Goal: Transaction & Acquisition: Book appointment/travel/reservation

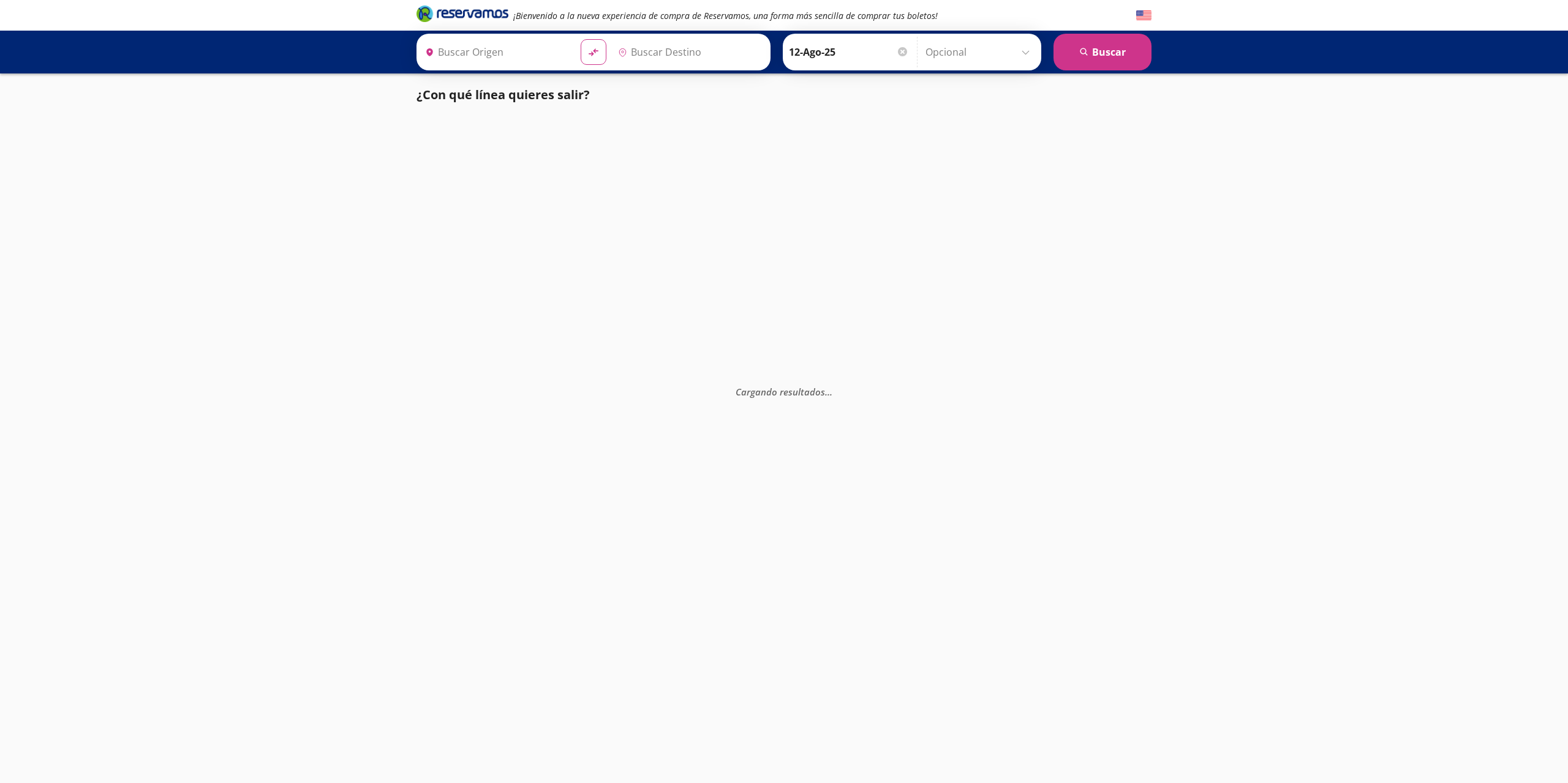
type input "[GEOGRAPHIC_DATA], [GEOGRAPHIC_DATA]"
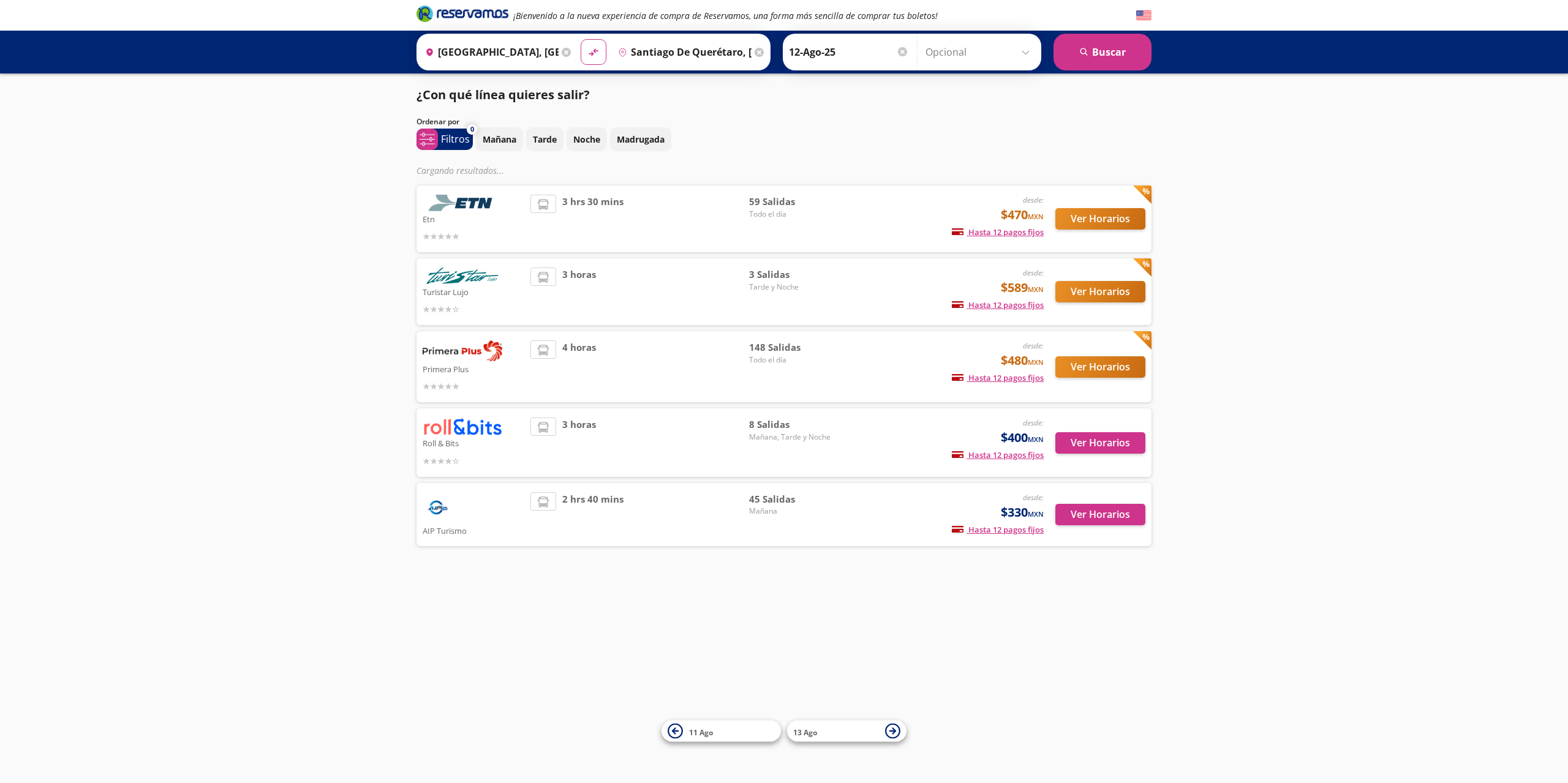
click at [519, 60] on input "[GEOGRAPHIC_DATA], [GEOGRAPHIC_DATA]" at bounding box center [489, 51] width 138 height 30
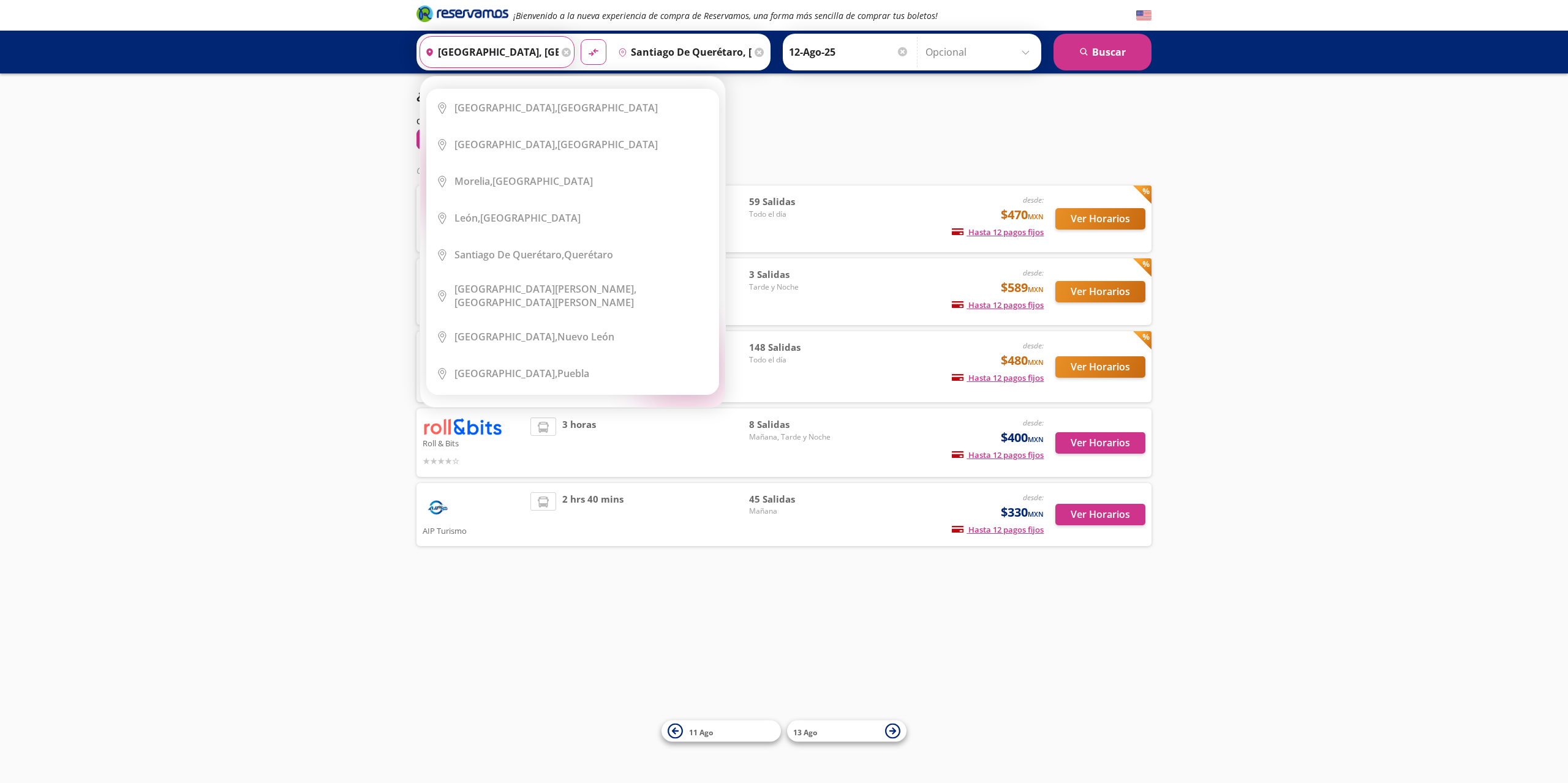
click at [679, 46] on input "Santiago de Querétaro, [GEOGRAPHIC_DATA]" at bounding box center [682, 51] width 138 height 30
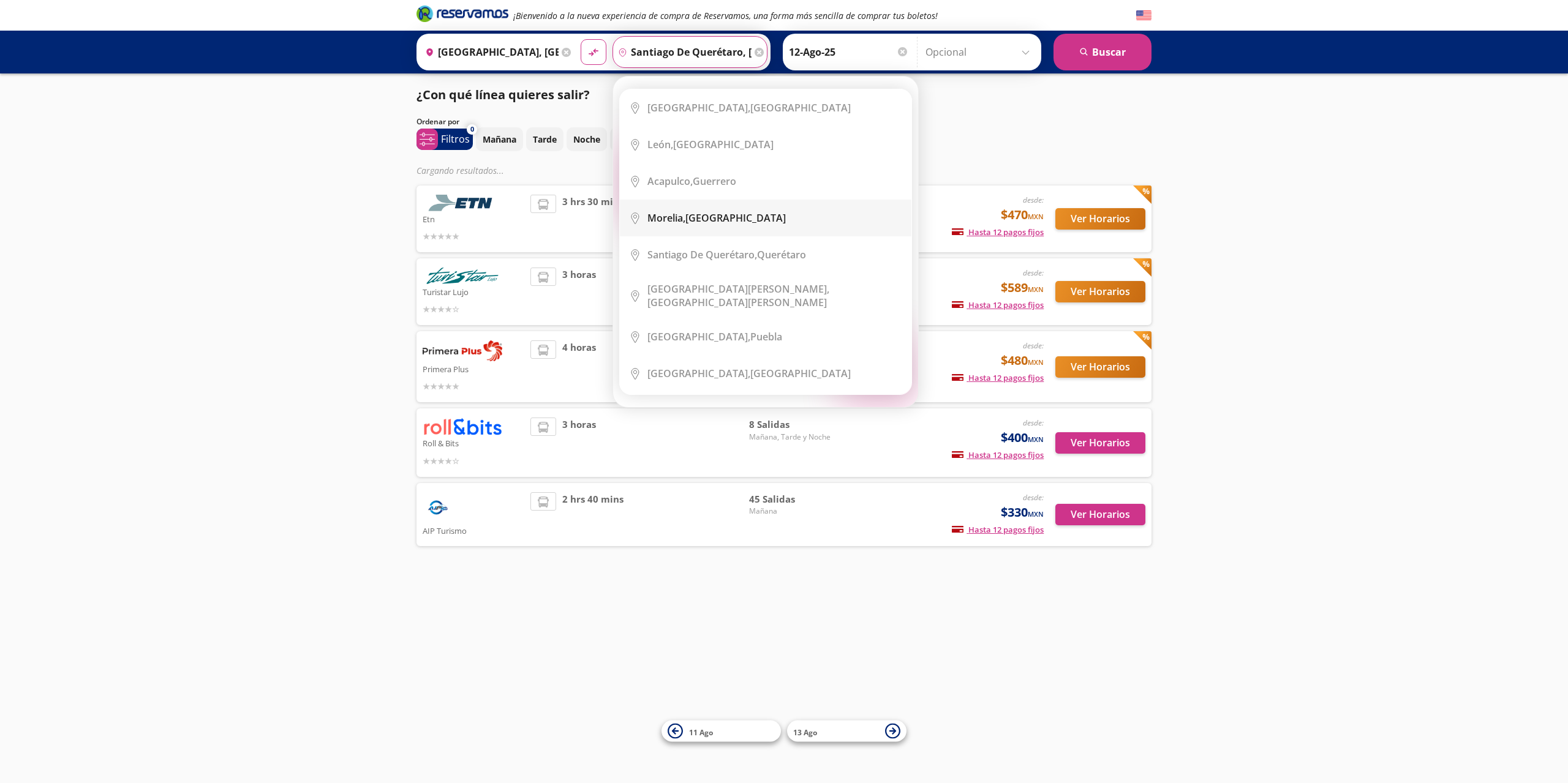
click at [704, 218] on div "[GEOGRAPHIC_DATA], [GEOGRAPHIC_DATA]" at bounding box center [716, 218] width 138 height 14
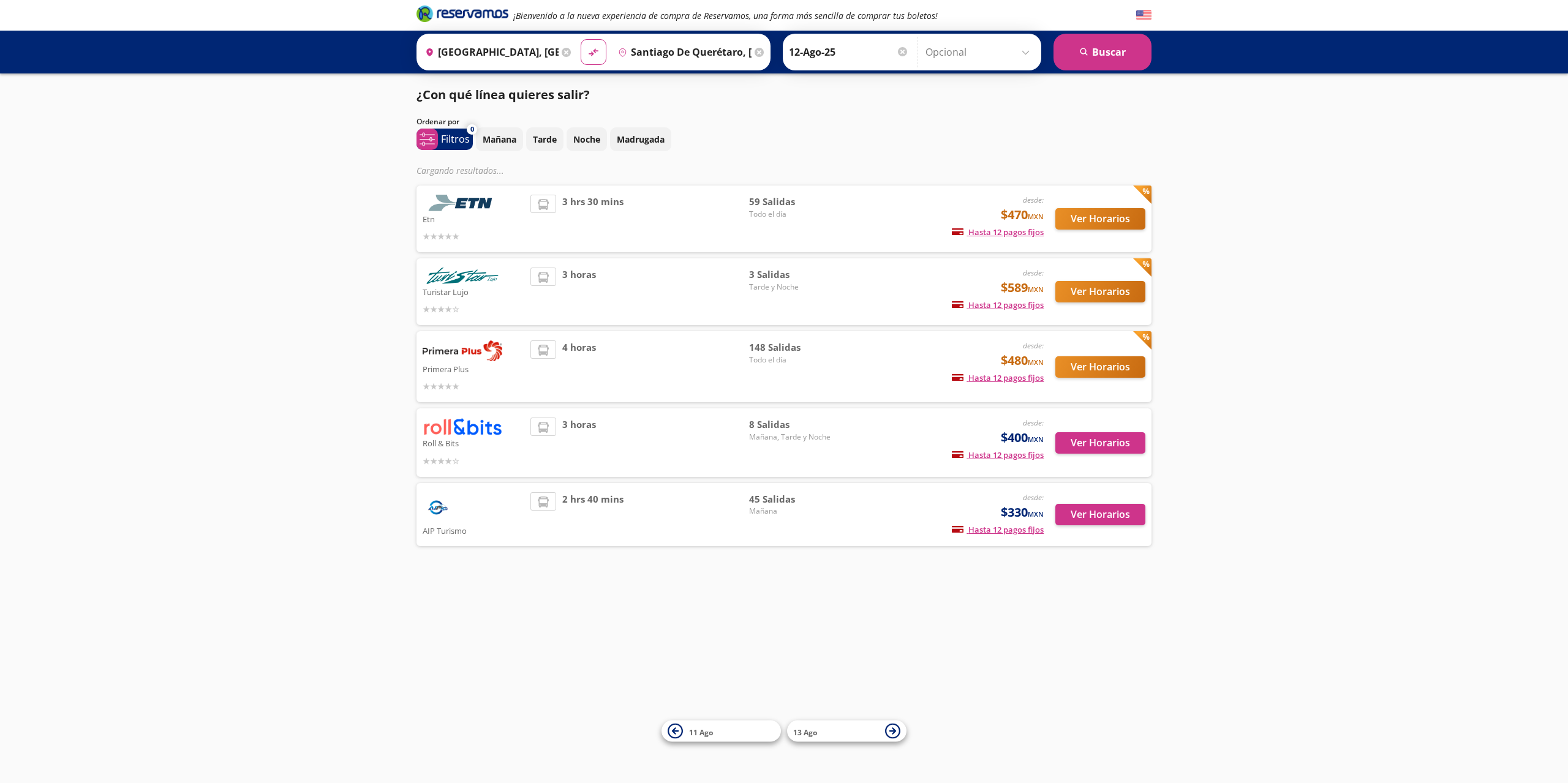
type input "[GEOGRAPHIC_DATA], [GEOGRAPHIC_DATA]"
click at [817, 63] on input "12-Ago-25" at bounding box center [849, 51] width 120 height 30
click at [876, 193] on div "13" at bounding box center [886, 190] width 39 height 23
type input "13-Ago-25"
click at [1095, 70] on button "search [GEOGRAPHIC_DATA]" at bounding box center [1102, 51] width 98 height 37
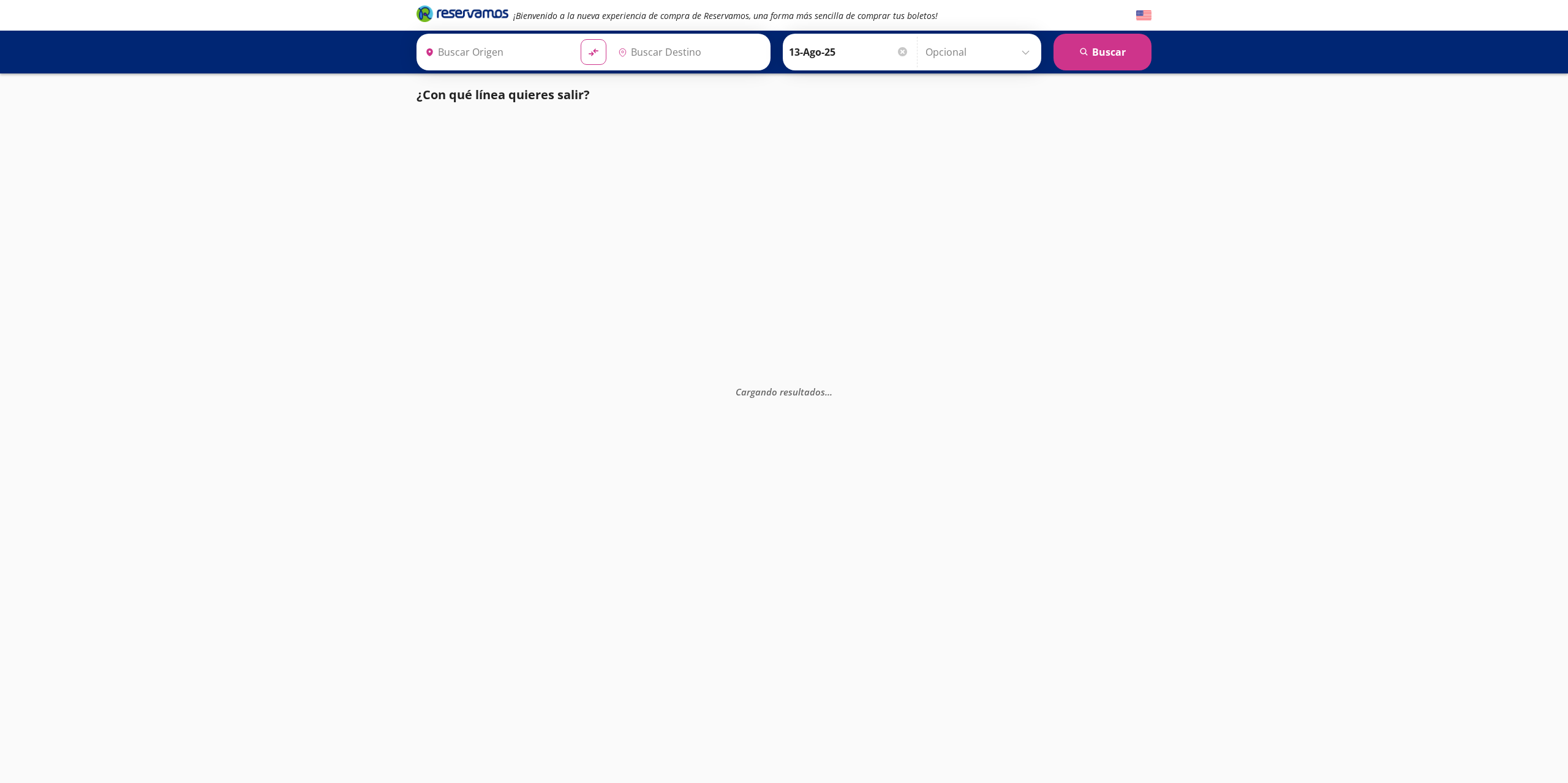
type input "[GEOGRAPHIC_DATA], [GEOGRAPHIC_DATA]"
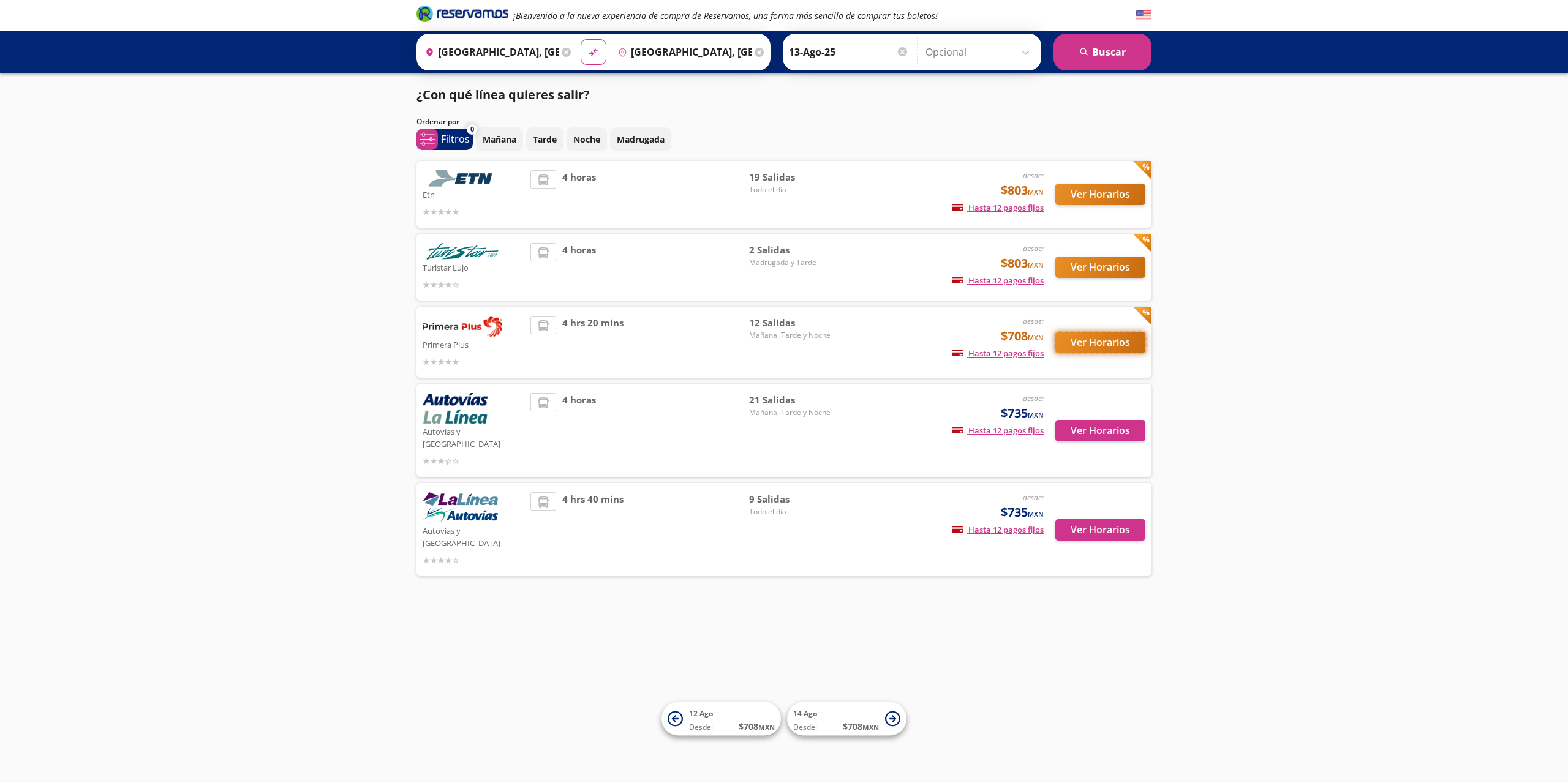
click at [1096, 350] on button "Ver Horarios" at bounding box center [1100, 342] width 90 height 22
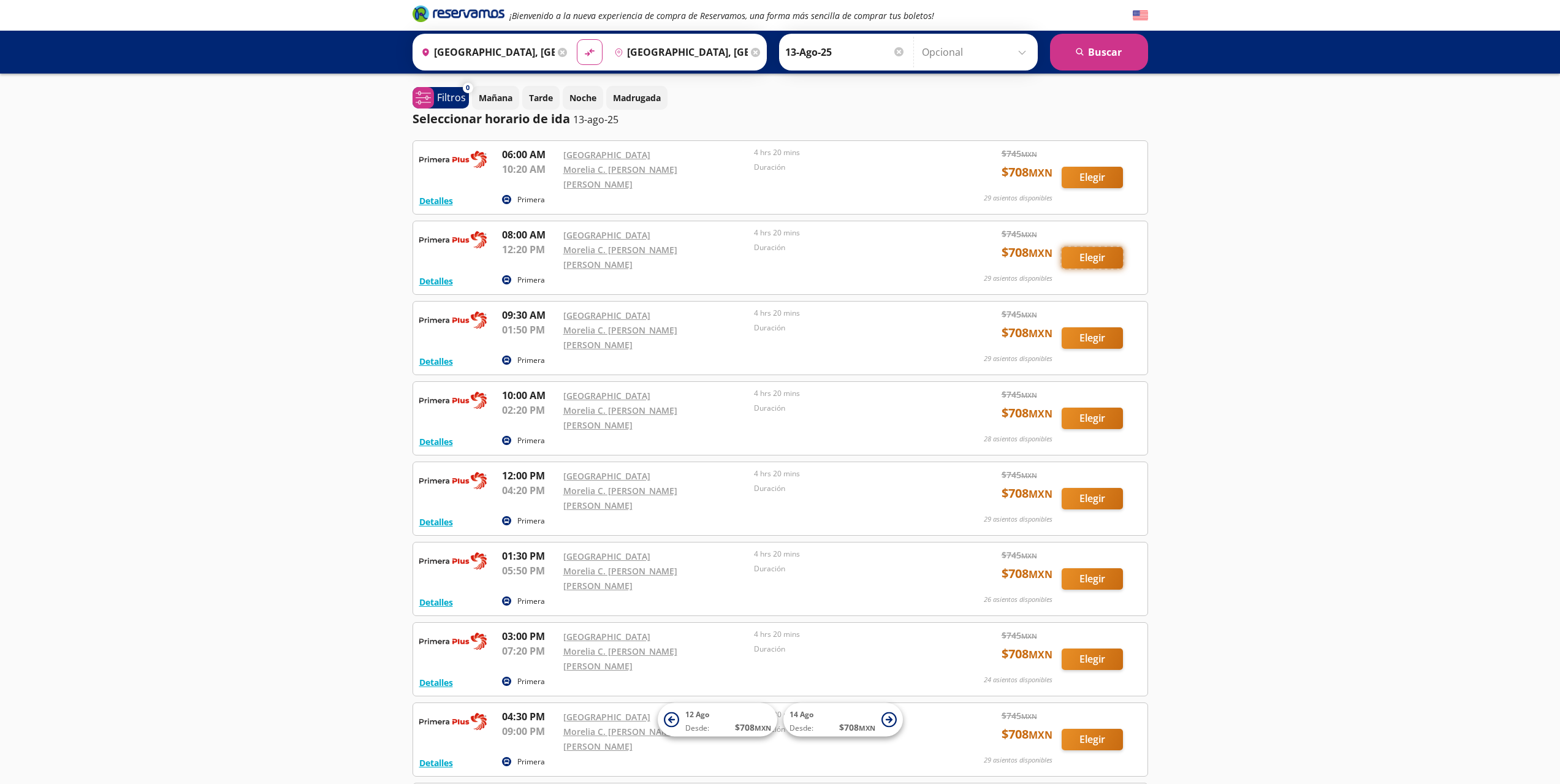
click at [1086, 250] on button "Elegir" at bounding box center [1092, 258] width 61 height 22
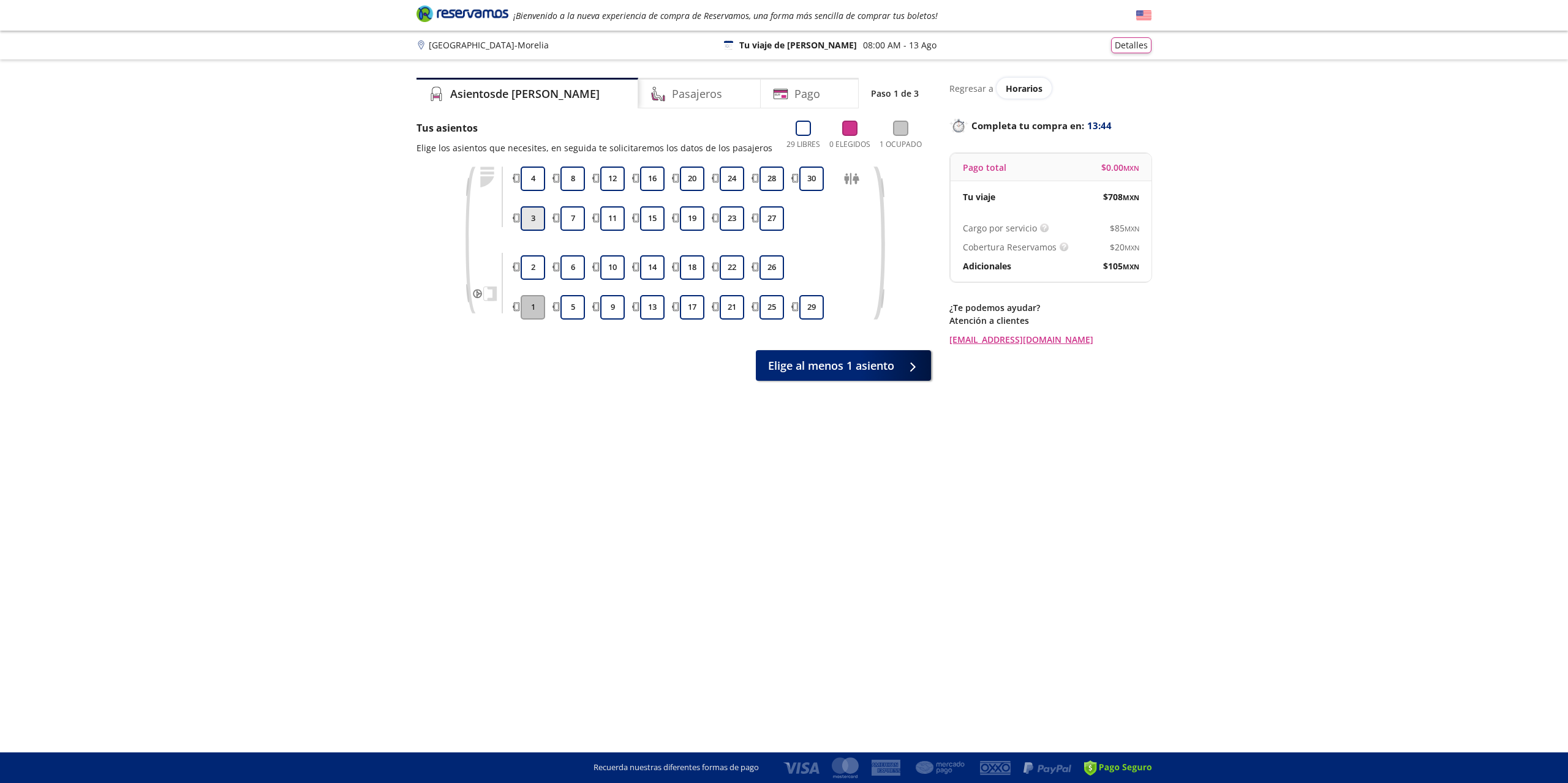
click at [528, 219] on button "3" at bounding box center [532, 218] width 24 height 24
click at [530, 175] on button "4" at bounding box center [532, 179] width 24 height 24
